Goal: Task Accomplishment & Management: Check status

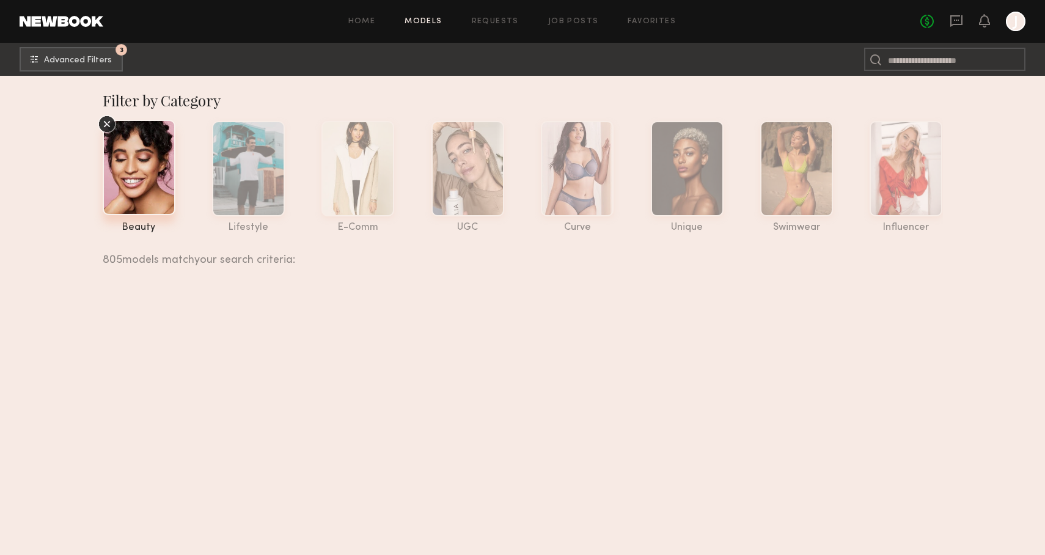
scroll to position [14525, 0]
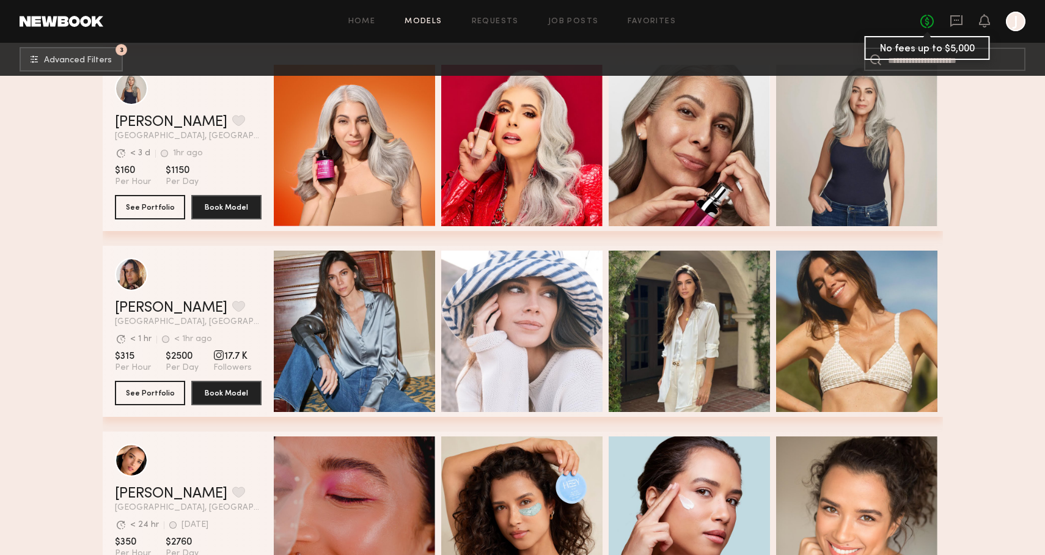
click at [927, 24] on link "No fees up to $5,000" at bounding box center [926, 21] width 13 height 13
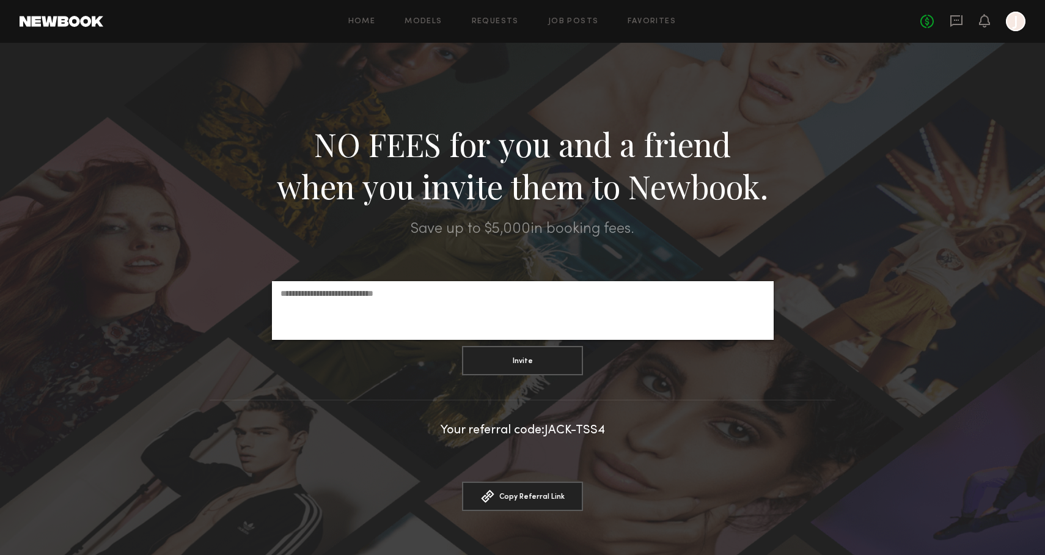
click at [963, 22] on div "No fees up to $5,000 J" at bounding box center [972, 22] width 105 height 20
click at [957, 22] on icon at bounding box center [955, 20] width 13 height 13
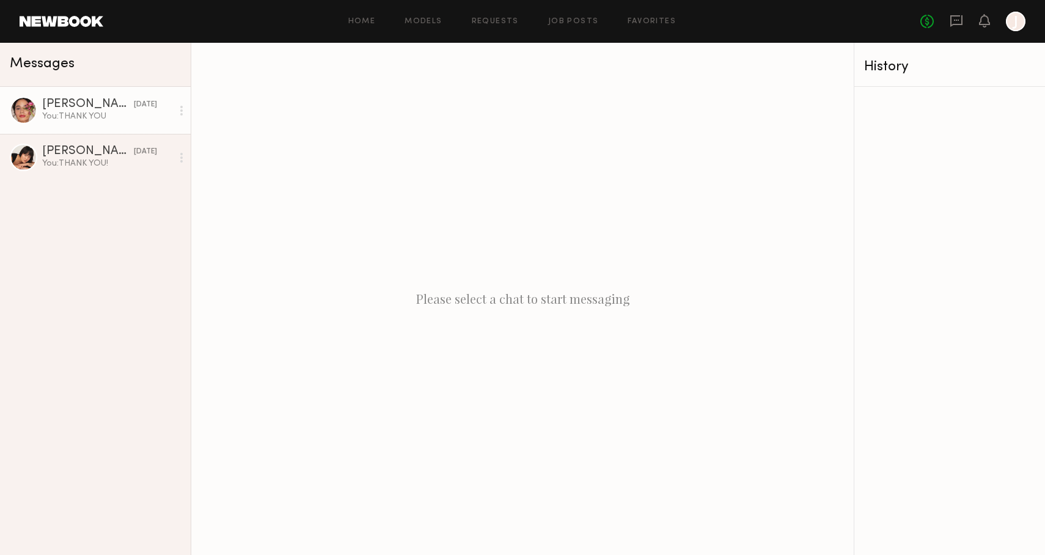
click at [93, 106] on div "Jesi L." at bounding box center [88, 104] width 92 height 12
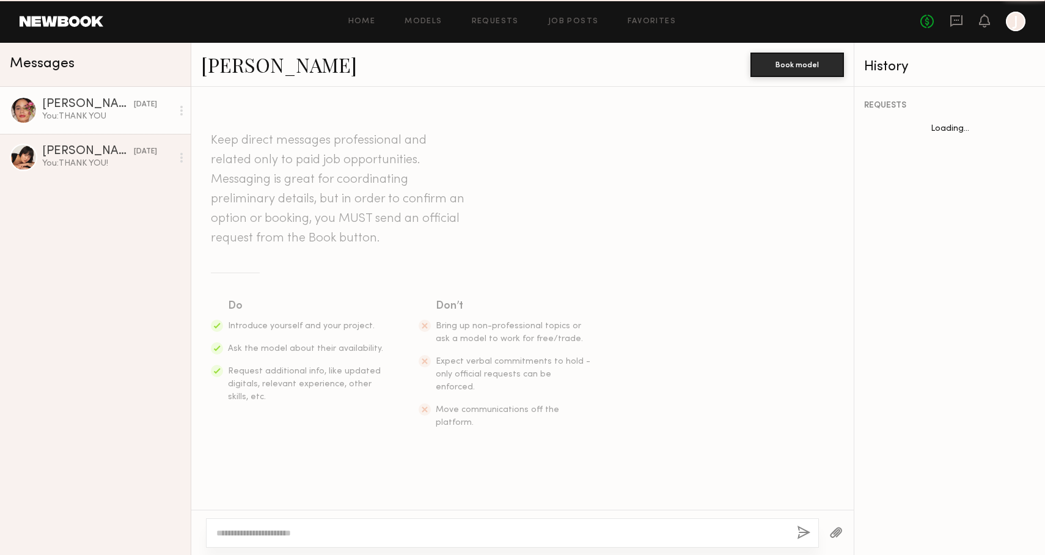
scroll to position [828, 0]
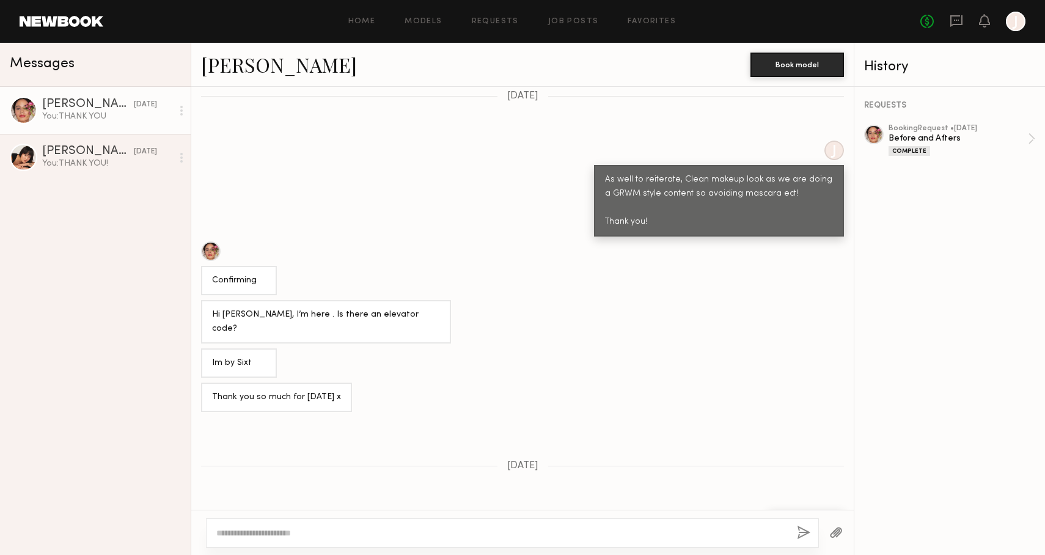
click at [959, 123] on div "REQUESTS booking Request • 09/16/2025 Before and Afters Complete" at bounding box center [949, 321] width 191 height 468
click at [918, 140] on div "Before and Afters" at bounding box center [957, 139] width 139 height 12
click at [76, 156] on div "Annika S." at bounding box center [88, 151] width 92 height 12
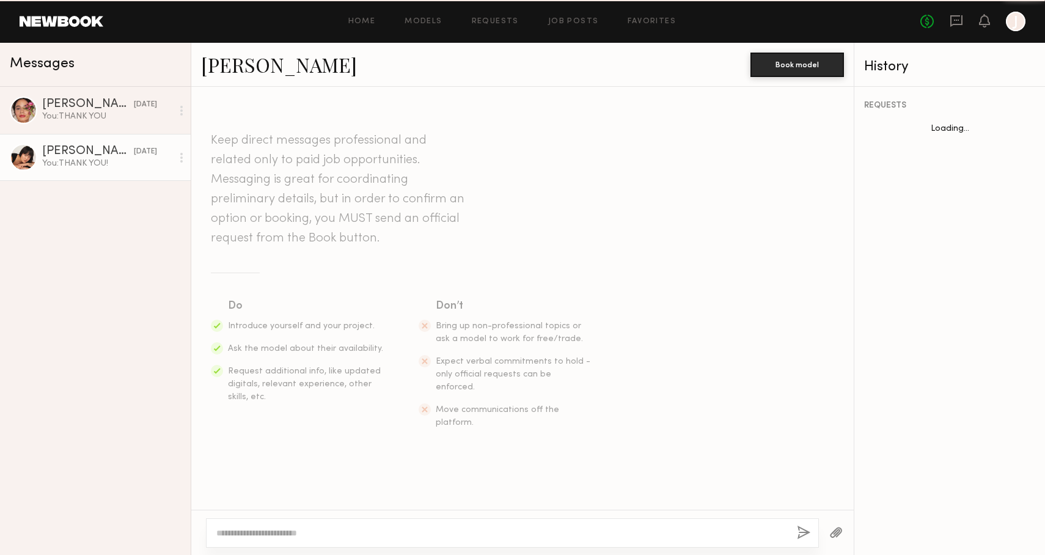
scroll to position [957, 0]
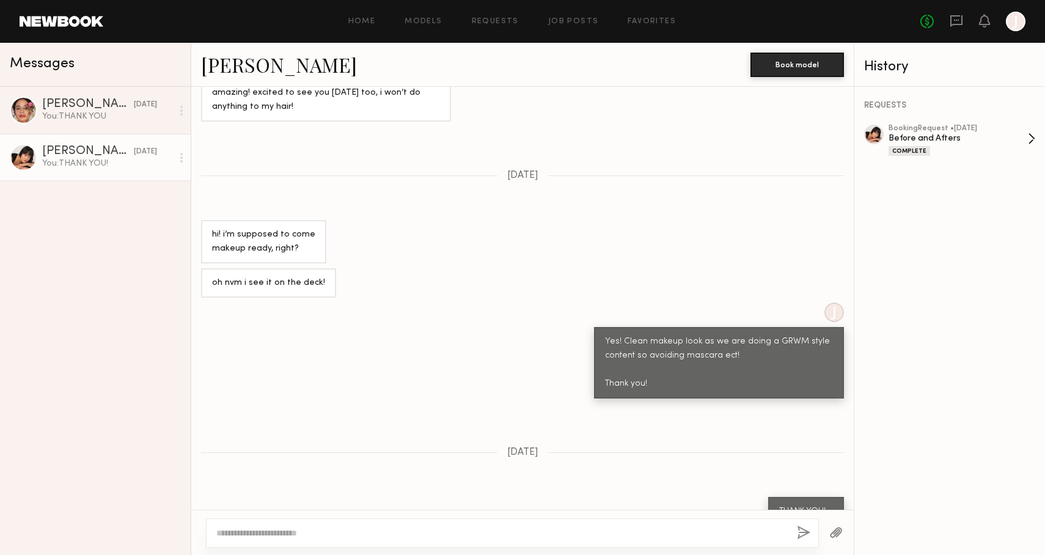
click at [958, 138] on div "Before and Afters" at bounding box center [957, 139] width 139 height 12
click at [964, 138] on div "Before and Afters" at bounding box center [957, 139] width 139 height 12
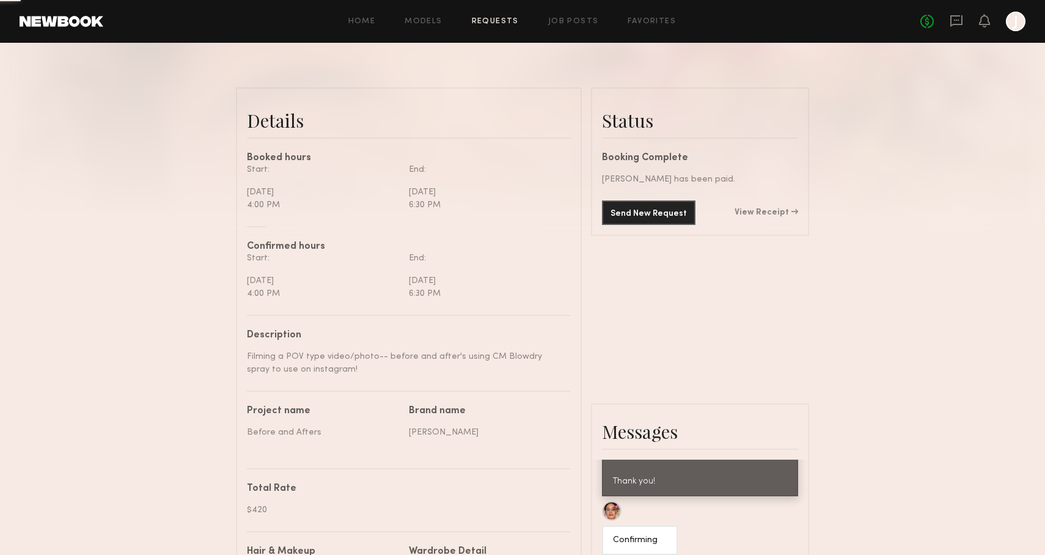
scroll to position [265, 0]
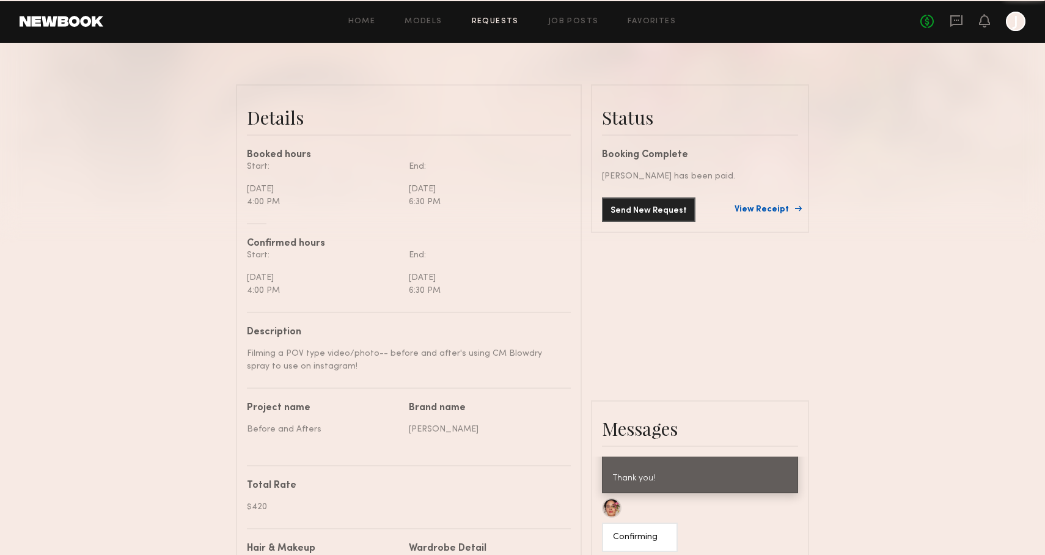
click at [768, 210] on link "View Receipt" at bounding box center [766, 209] width 64 height 9
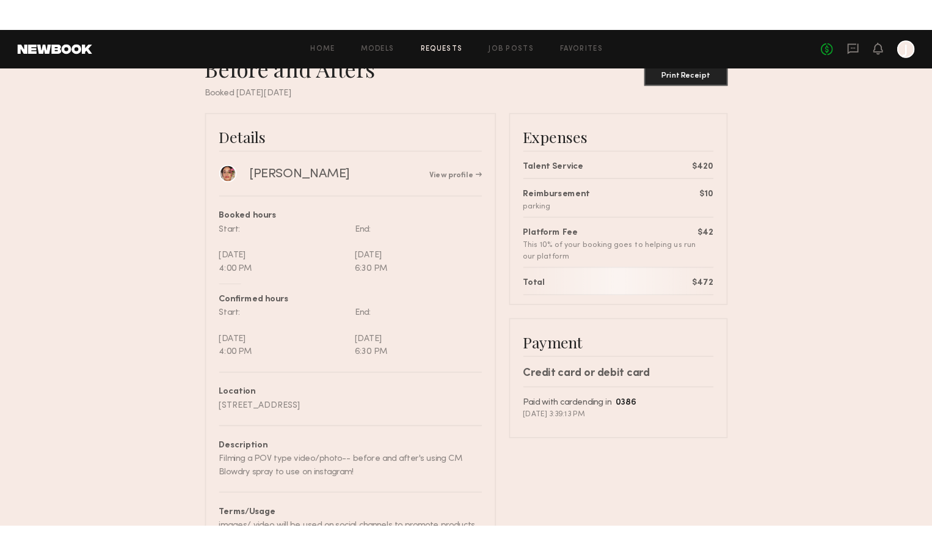
scroll to position [45, 0]
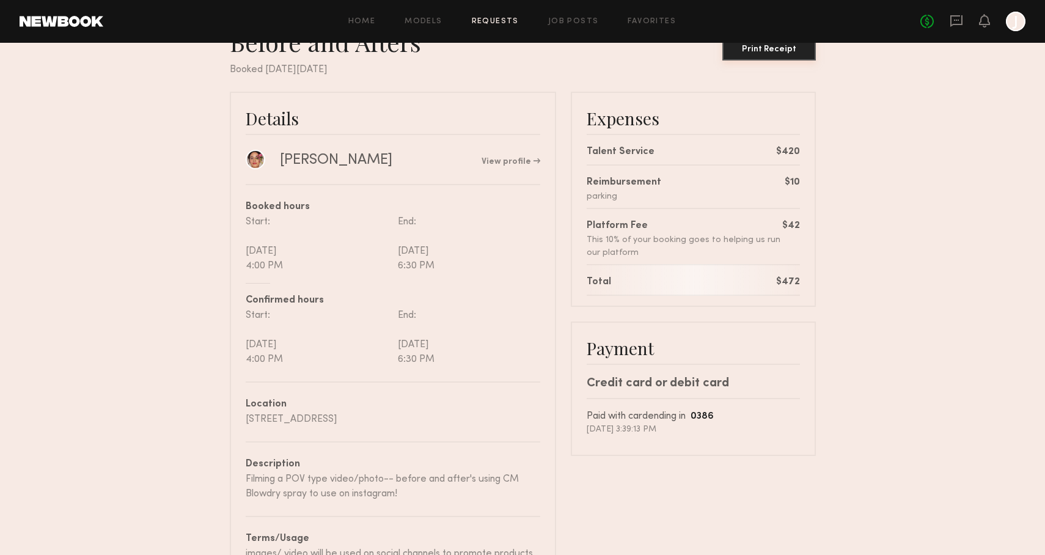
click at [778, 56] on button "Print Receipt" at bounding box center [768, 48] width 93 height 24
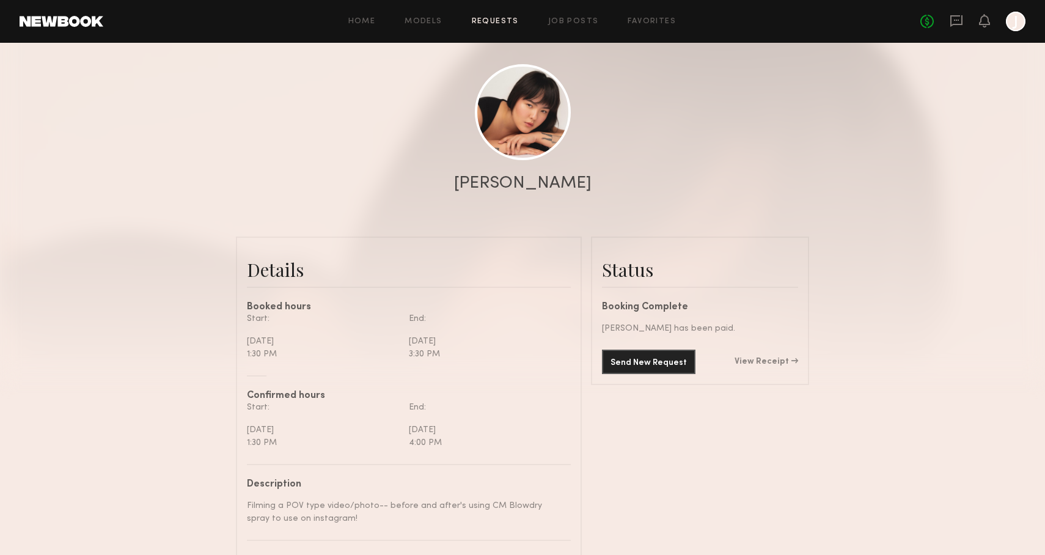
scroll to position [162, 0]
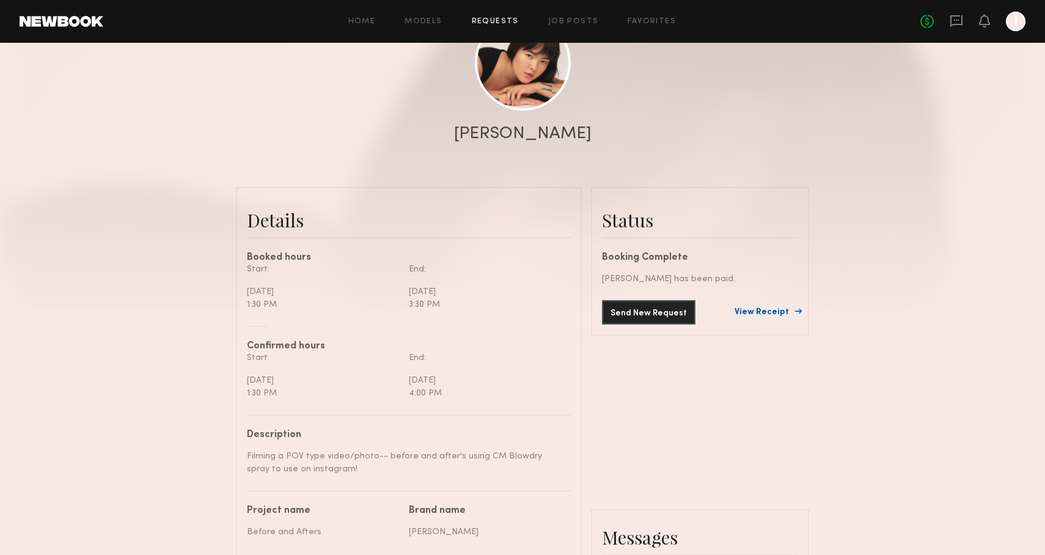
click at [779, 311] on link "View Receipt" at bounding box center [766, 312] width 64 height 9
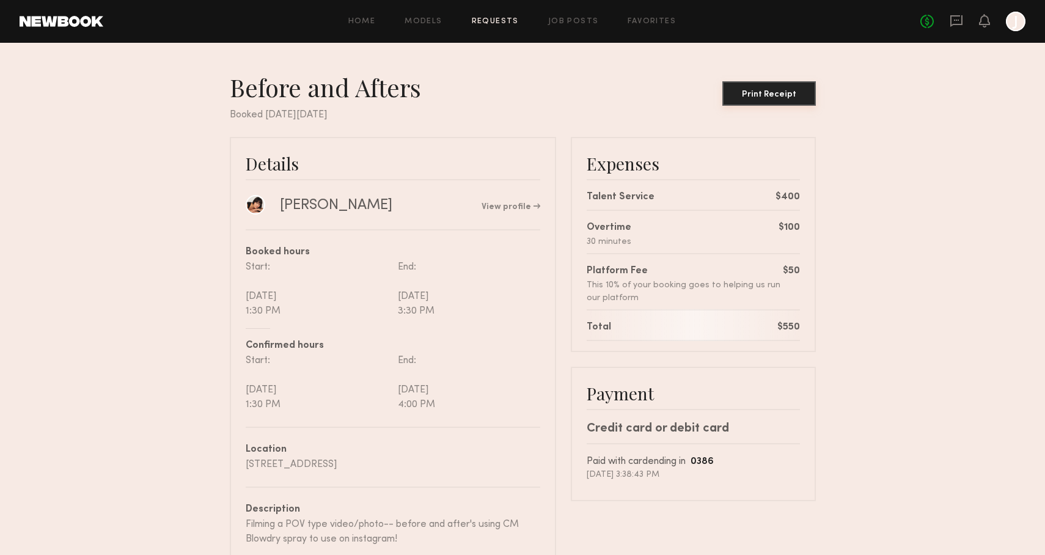
click at [785, 95] on div "Print Receipt" at bounding box center [769, 94] width 84 height 9
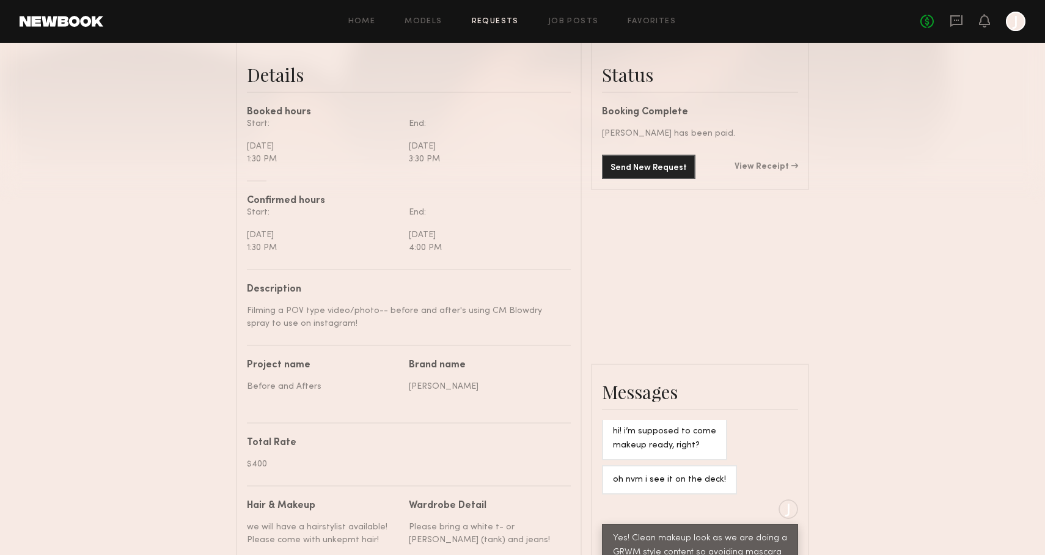
scroll to position [307, 0]
click at [768, 166] on link "View Receipt" at bounding box center [766, 167] width 64 height 9
